Goal: Transaction & Acquisition: Subscribe to service/newsletter

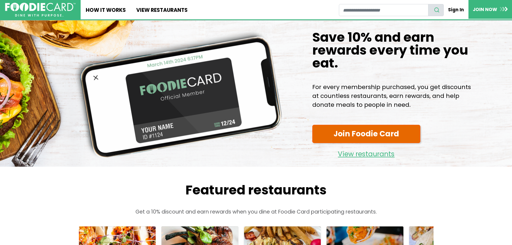
click at [336, 143] on link "Join Foodie Card" at bounding box center [367, 134] width 108 height 19
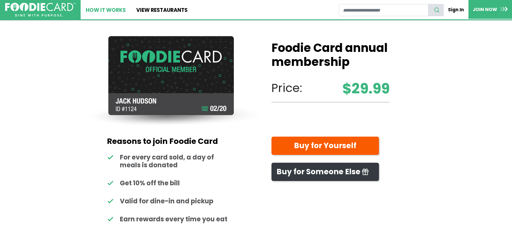
click at [116, 9] on link "How It Works" at bounding box center [106, 9] width 50 height 19
